Goal: Navigation & Orientation: Find specific page/section

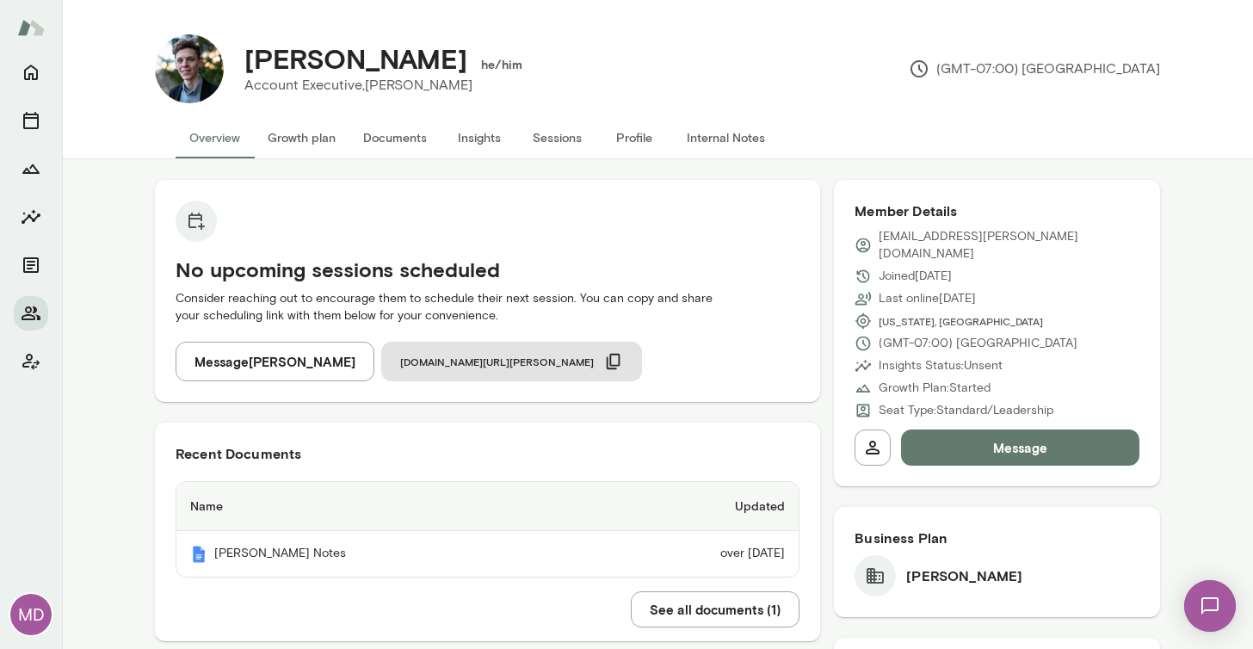
click at [33, 607] on div "MD" at bounding box center [30, 614] width 41 height 41
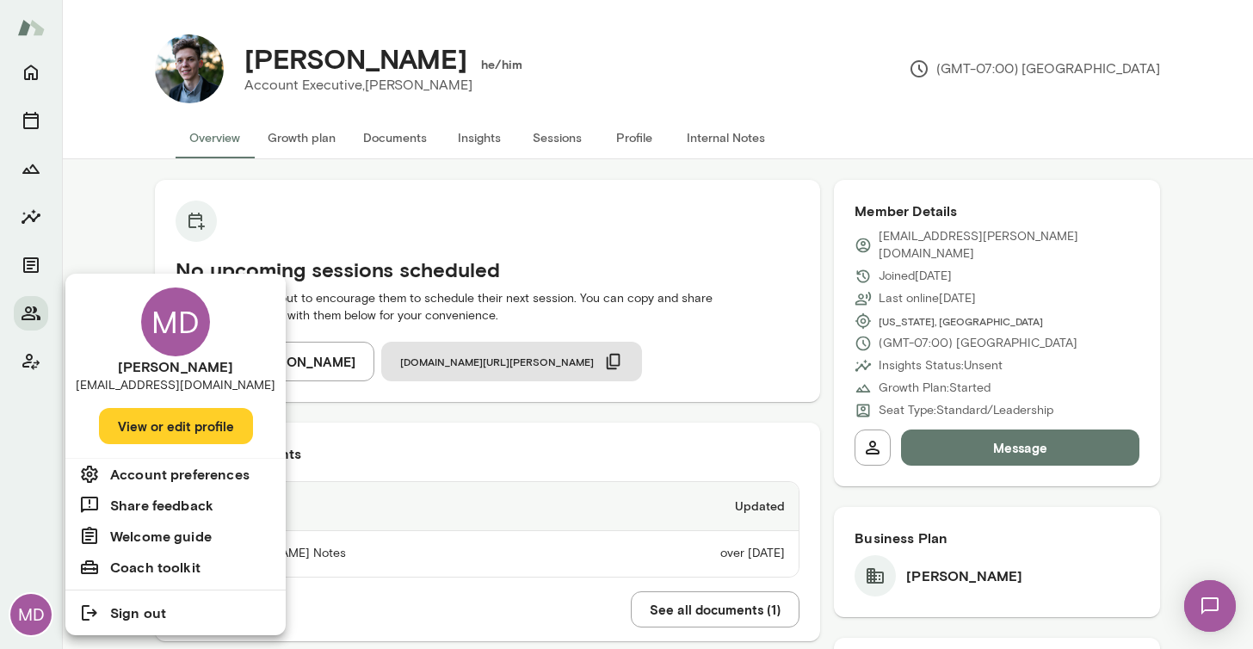
click at [33, 355] on div at bounding box center [626, 324] width 1253 height 649
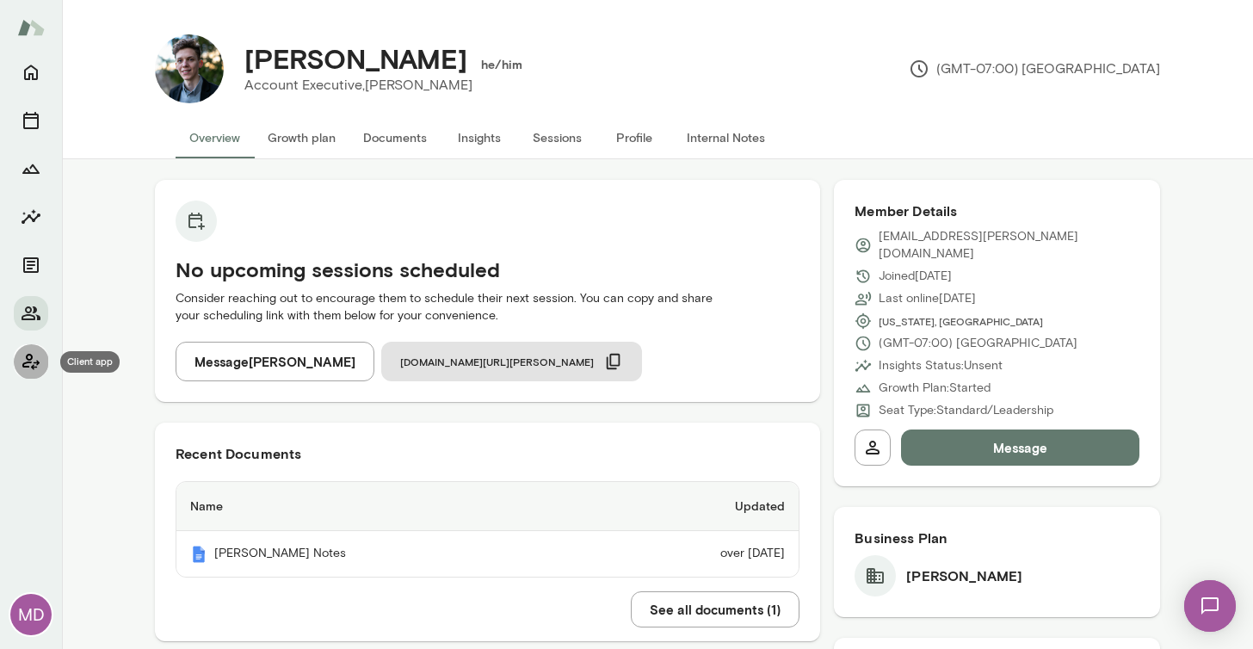
click at [32, 358] on icon "Client app" at bounding box center [30, 362] width 17 height 16
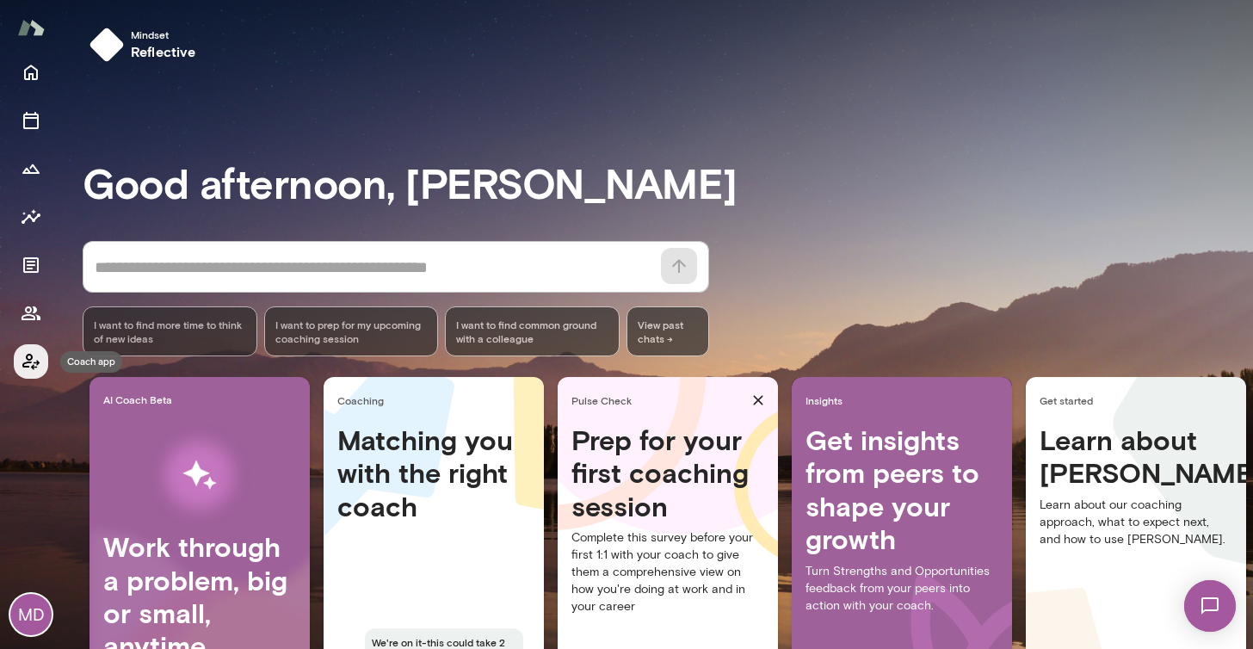
click at [22, 361] on icon "Coach app" at bounding box center [31, 361] width 21 height 21
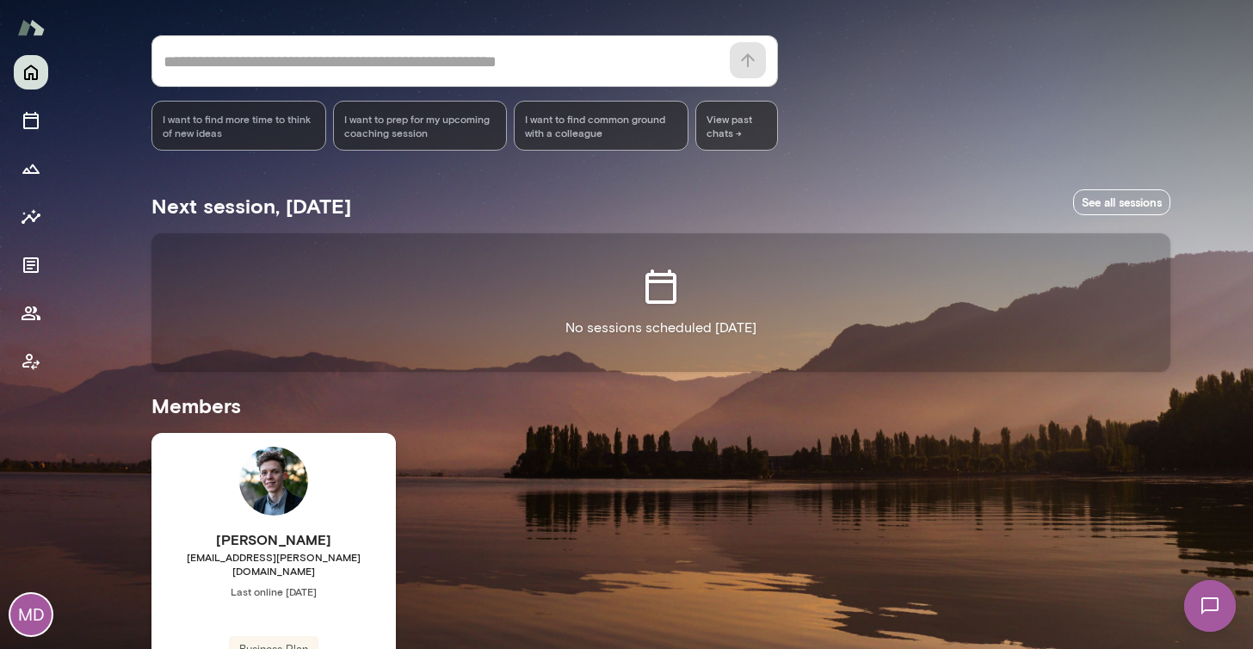
scroll to position [172, 0]
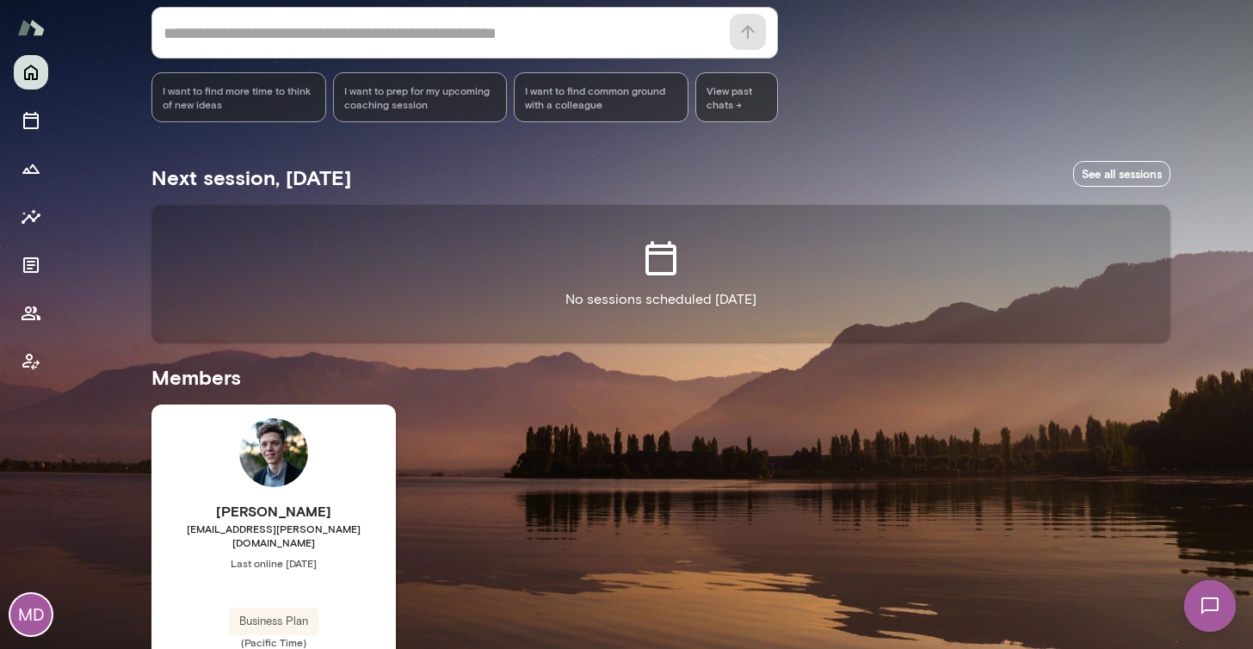
click at [356, 510] on h6 "Mason Diaz" at bounding box center [274, 511] width 244 height 21
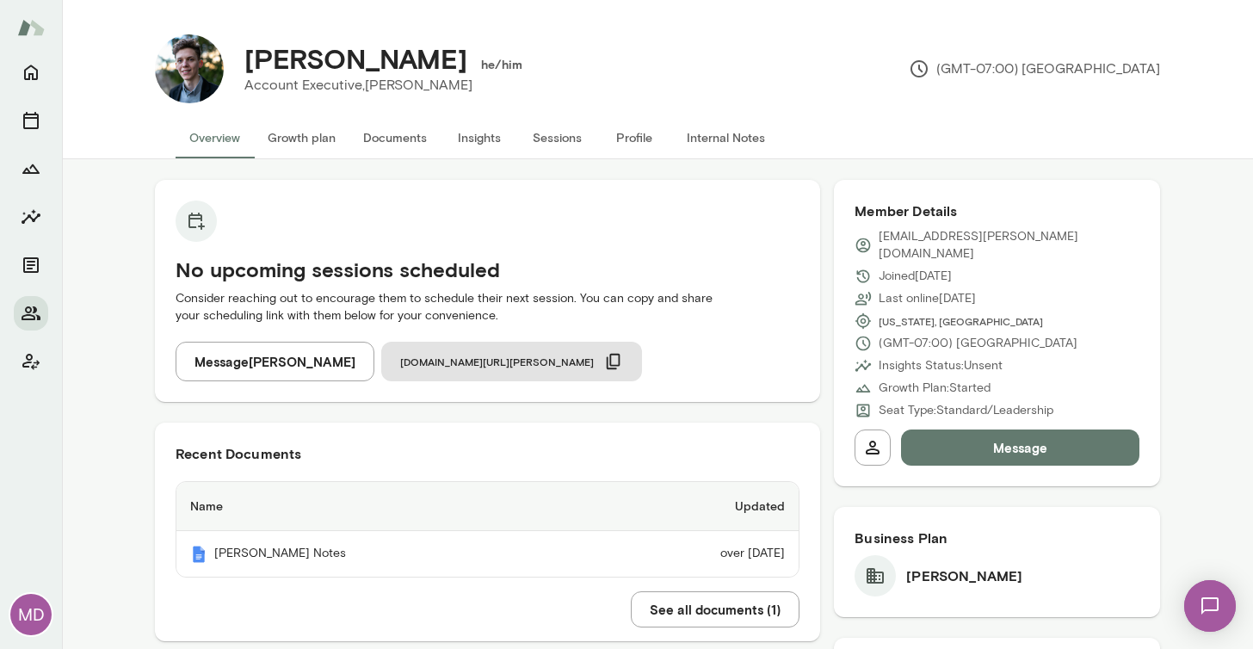
click at [40, 616] on div "MD" at bounding box center [30, 614] width 41 height 41
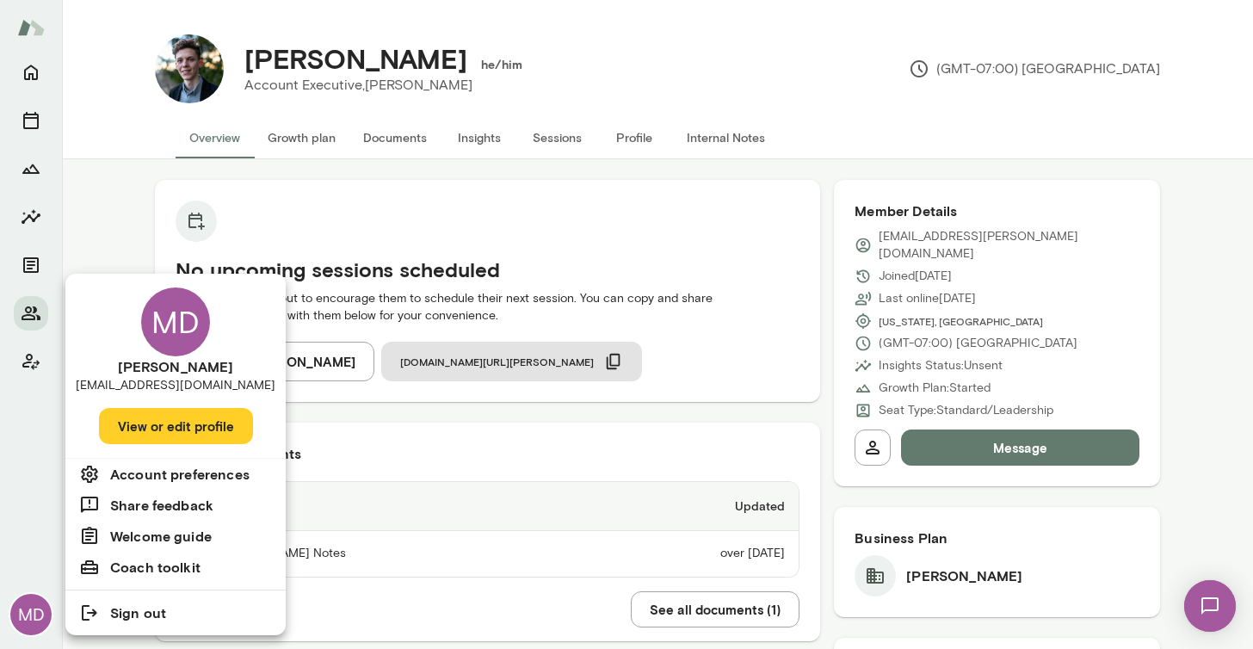
click at [34, 530] on div at bounding box center [626, 324] width 1253 height 649
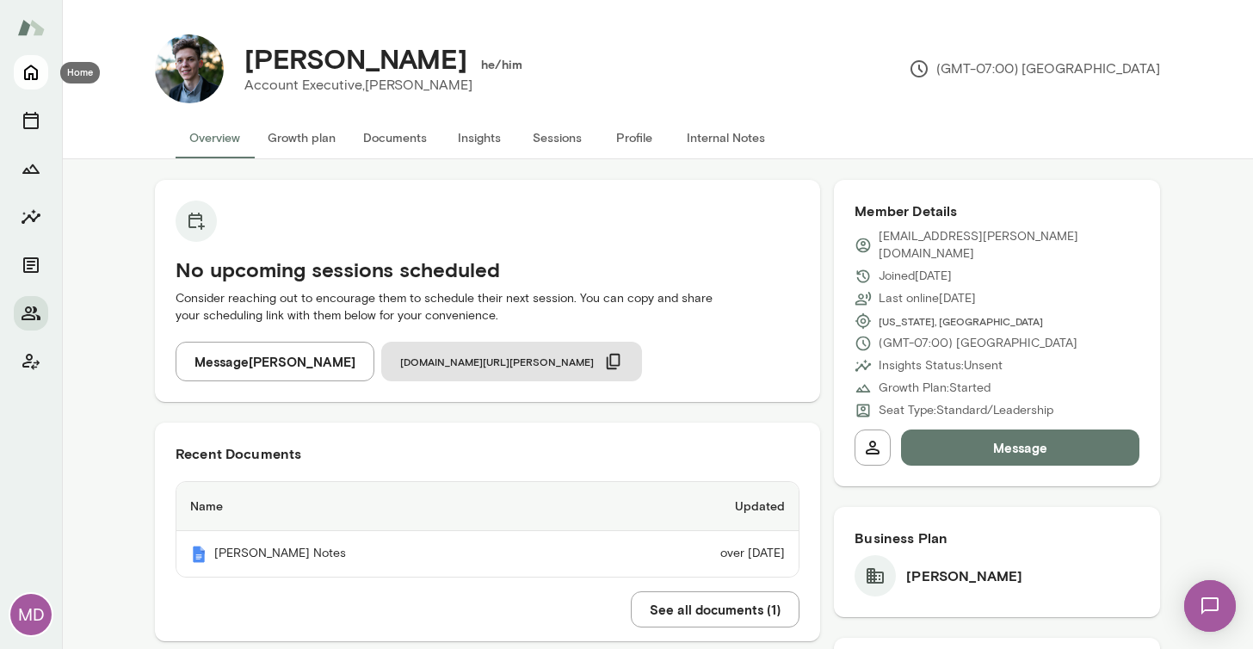
click at [29, 69] on icon "Home" at bounding box center [31, 72] width 21 height 21
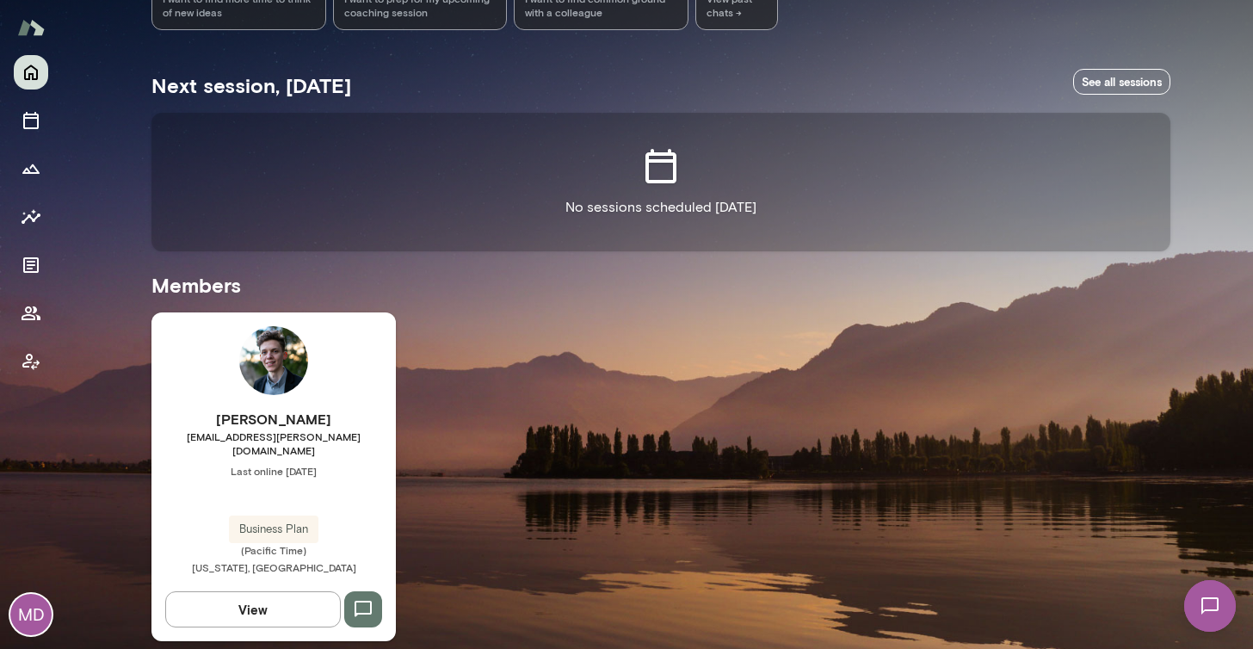
scroll to position [263, 0]
